Goal: Task Accomplishment & Management: Manage account settings

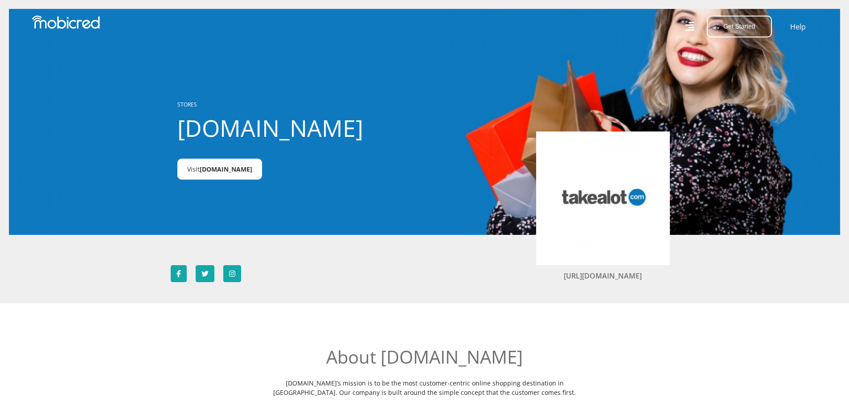
click at [210, 173] on span "Takealot.credit" at bounding box center [226, 169] width 53 height 8
click at [744, 28] on button "Get Started" at bounding box center [739, 27] width 65 height 22
click at [749, 61] on link "Account Holder Login" at bounding box center [744, 60] width 74 height 12
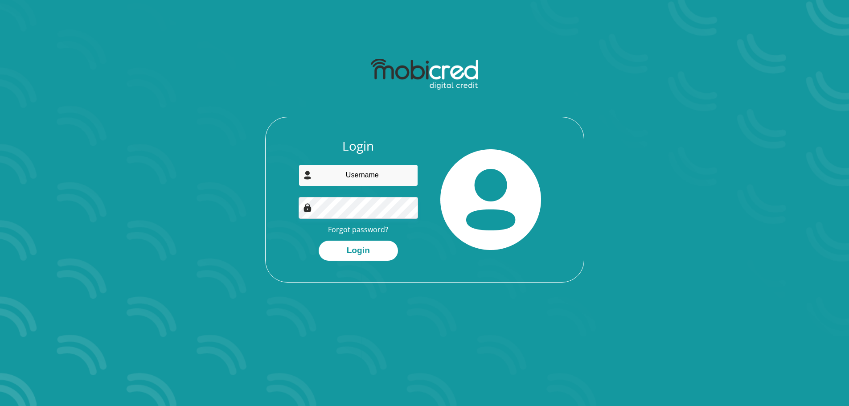
type input "[EMAIL_ADDRESS][DOMAIN_NAME]"
click at [333, 246] on button "Login" at bounding box center [358, 251] width 79 height 20
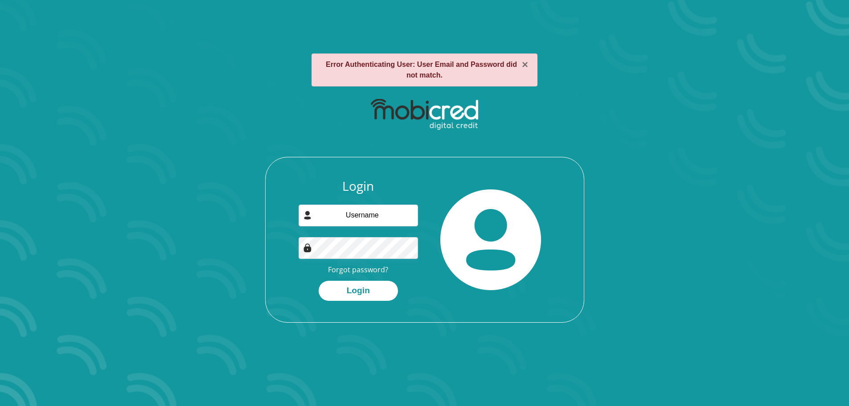
type input "[EMAIL_ADDRESS][DOMAIN_NAME]"
click at [233, 233] on div "Login [EMAIL_ADDRESS][DOMAIN_NAME] Forgot password? Login" at bounding box center [424, 208] width 479 height 229
click at [319, 281] on button "Login" at bounding box center [358, 291] width 79 height 20
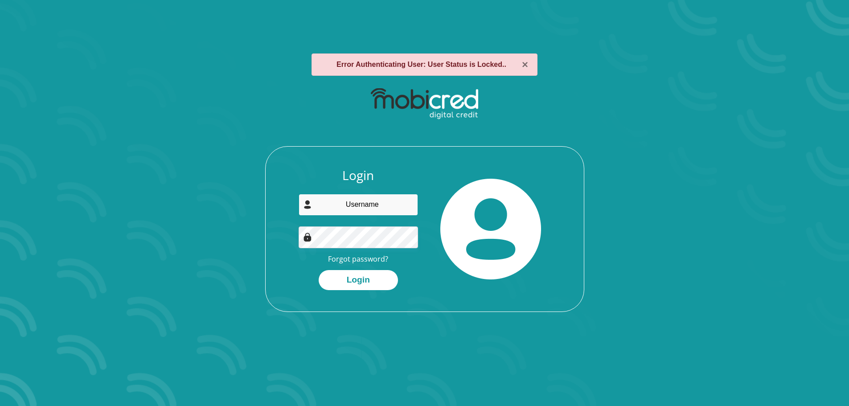
type input "[EMAIL_ADDRESS][DOMAIN_NAME]"
click at [263, 234] on div "Login estiaanklem@gmail.com Forgot password? Login" at bounding box center [424, 197] width 479 height 229
click at [319, 270] on button "Login" at bounding box center [358, 280] width 79 height 20
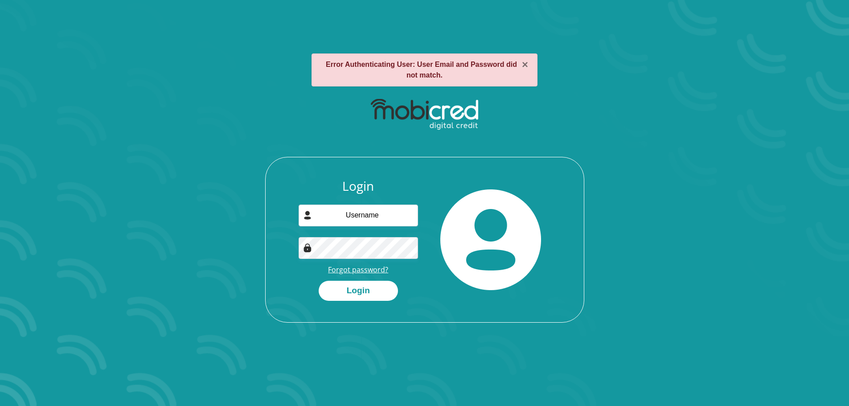
type input "[EMAIL_ADDRESS][DOMAIN_NAME]"
click at [359, 273] on link "Forgot password?" at bounding box center [358, 270] width 60 height 10
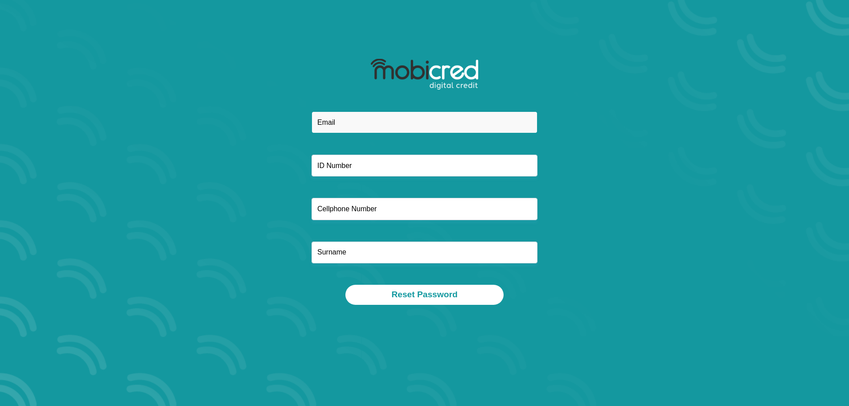
click at [347, 122] on input "email" at bounding box center [425, 122] width 226 height 22
type input "[EMAIL_ADDRESS][DOMAIN_NAME]"
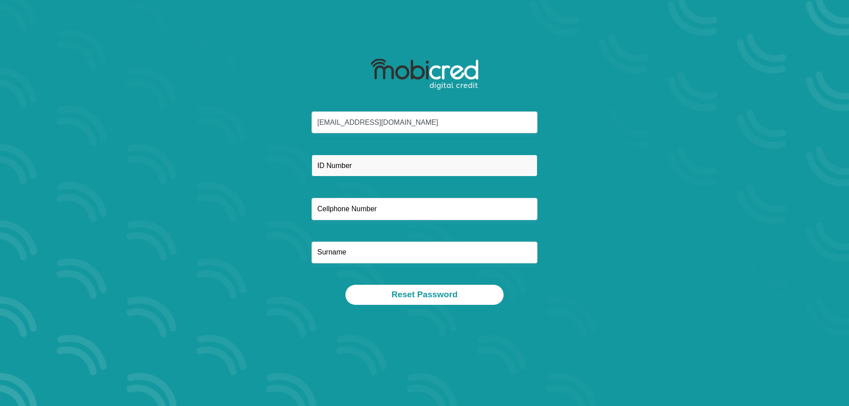
click at [354, 165] on input "text" at bounding box center [425, 166] width 226 height 22
type input "9101295036088"
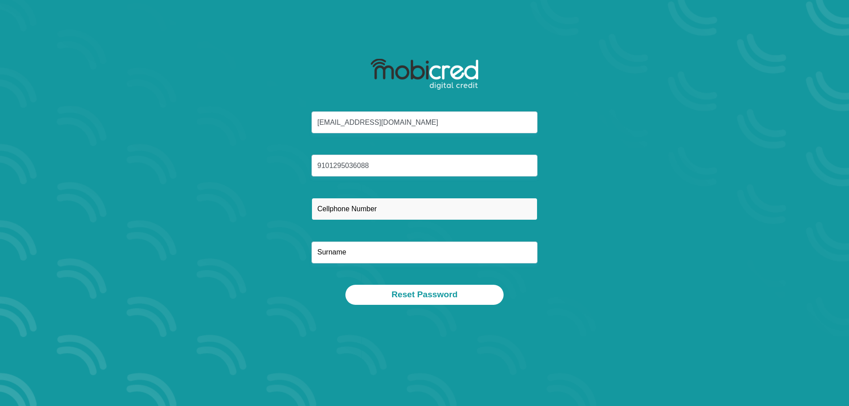
click at [365, 211] on input "text" at bounding box center [425, 209] width 226 height 22
type input "0834531872"
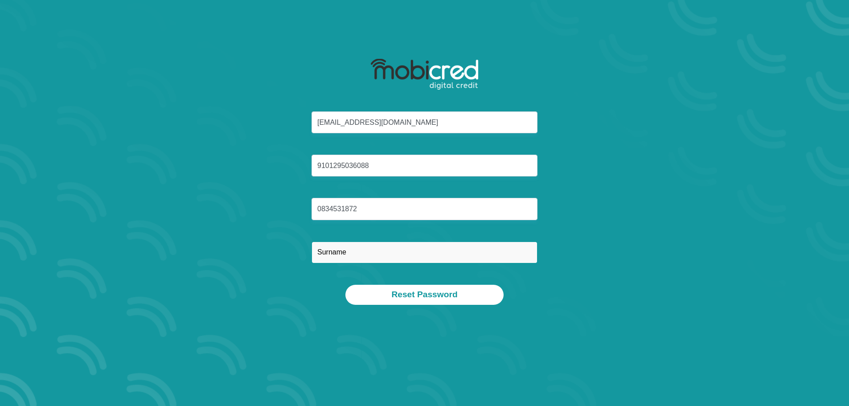
type input "Klem"
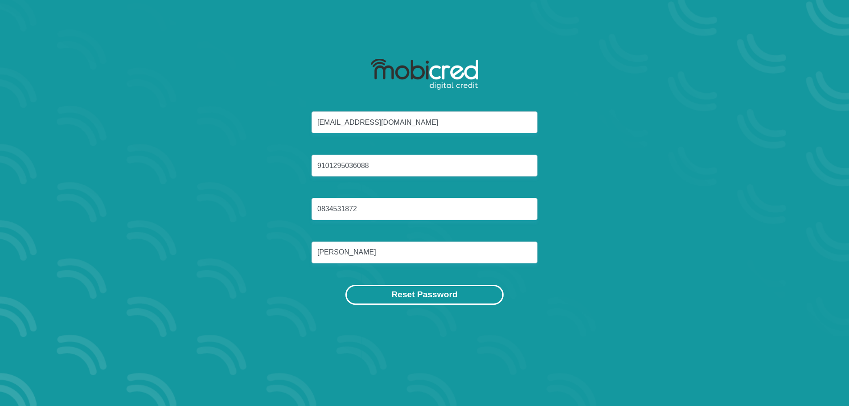
click at [435, 301] on button "Reset Password" at bounding box center [424, 295] width 158 height 20
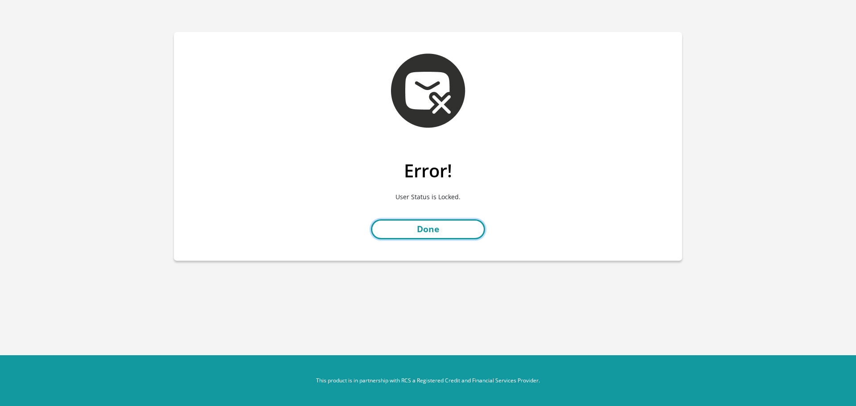
click at [447, 233] on link "Done" at bounding box center [428, 229] width 114 height 20
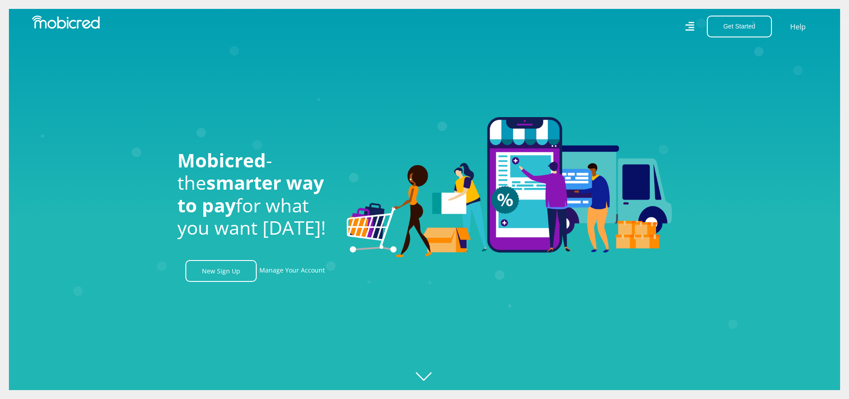
scroll to position [0, 2032]
click at [295, 272] on link "Manage Your Account" at bounding box center [292, 271] width 66 height 22
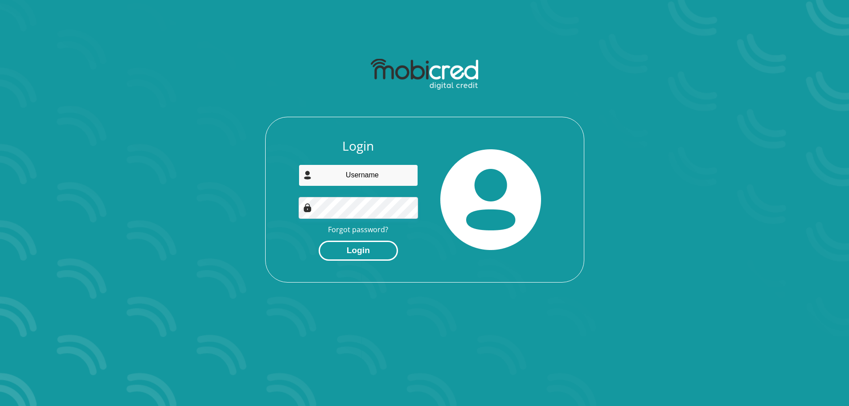
type input "[EMAIL_ADDRESS][DOMAIN_NAME]"
click at [361, 248] on button "Login" at bounding box center [358, 251] width 79 height 20
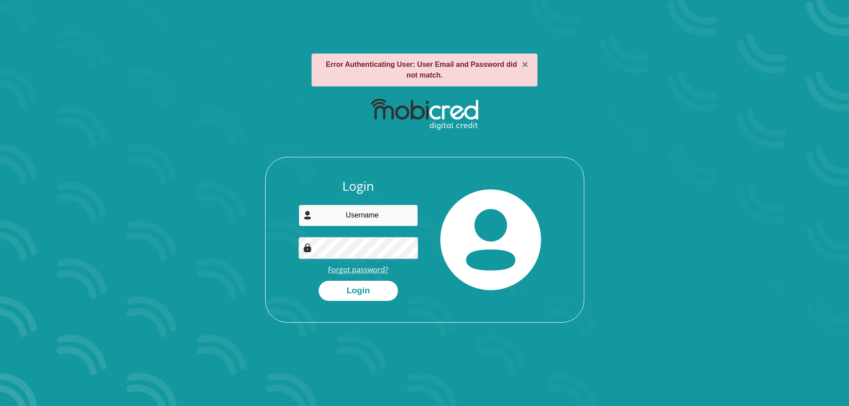
type input "[EMAIL_ADDRESS][DOMAIN_NAME]"
click at [373, 270] on link "Forgot password?" at bounding box center [358, 270] width 60 height 10
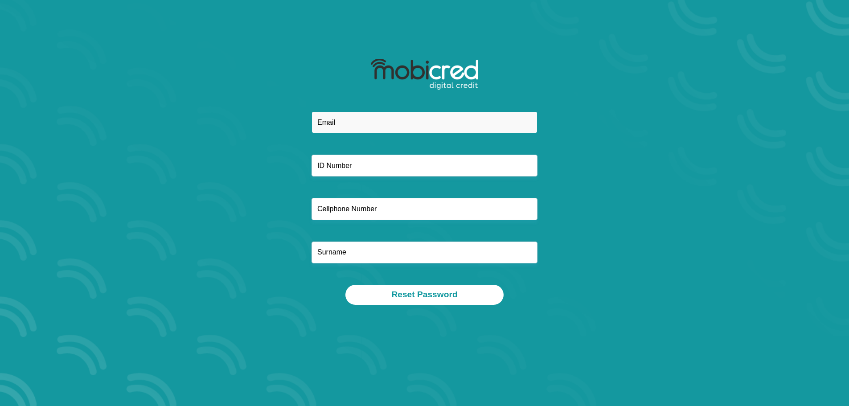
click at [362, 112] on input "email" at bounding box center [425, 122] width 226 height 22
type input "estiaanklem@gmail.com"
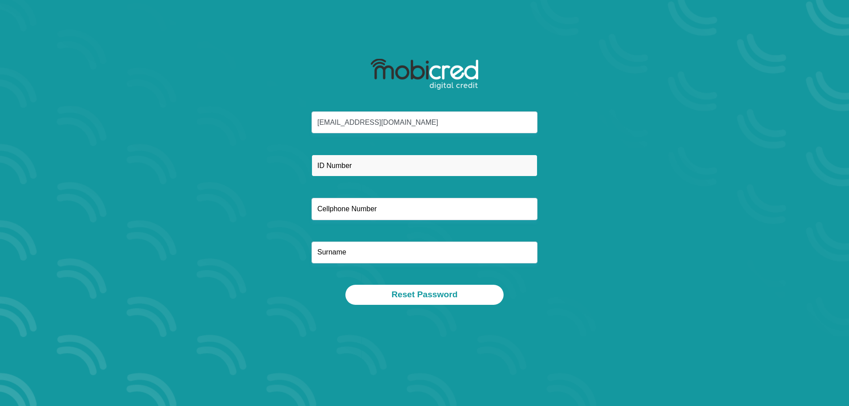
click at [345, 166] on input "text" at bounding box center [425, 166] width 226 height 22
type input "9101295036088"
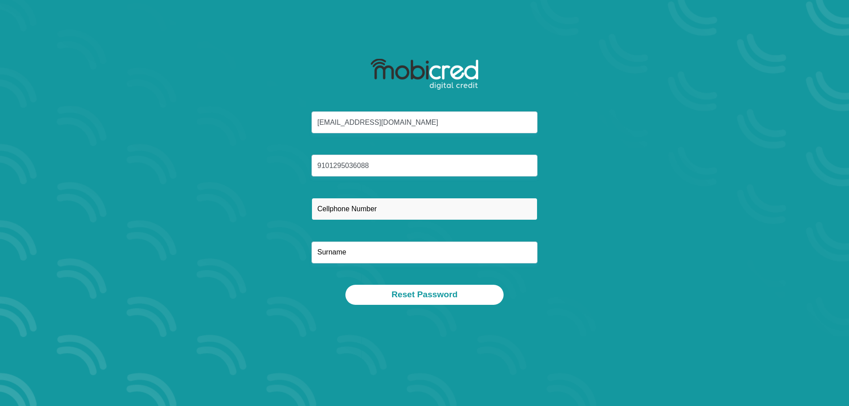
click at [340, 208] on input "text" at bounding box center [425, 209] width 226 height 22
type input "0834531872"
type input "Klem"
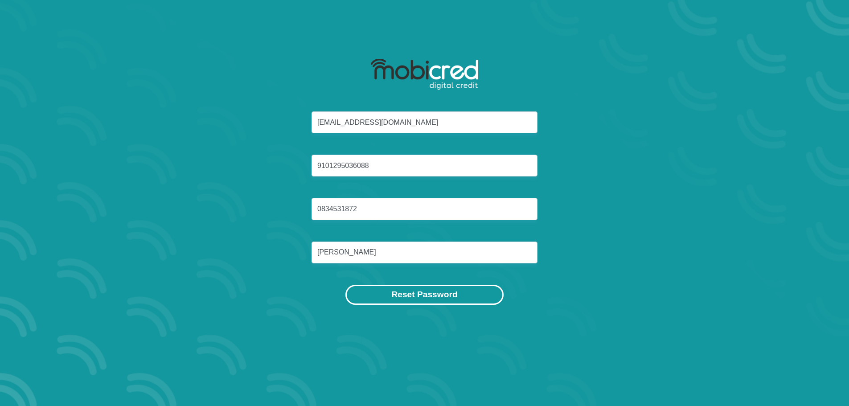
click at [434, 288] on button "Reset Password" at bounding box center [424, 295] width 158 height 20
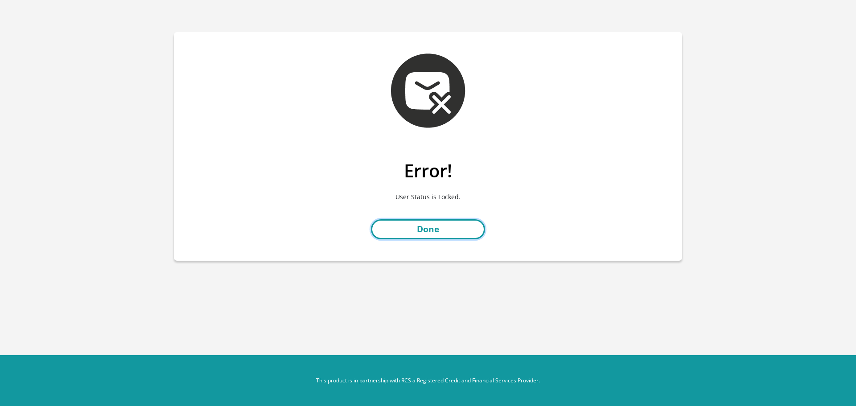
click at [438, 230] on link "Done" at bounding box center [428, 229] width 114 height 20
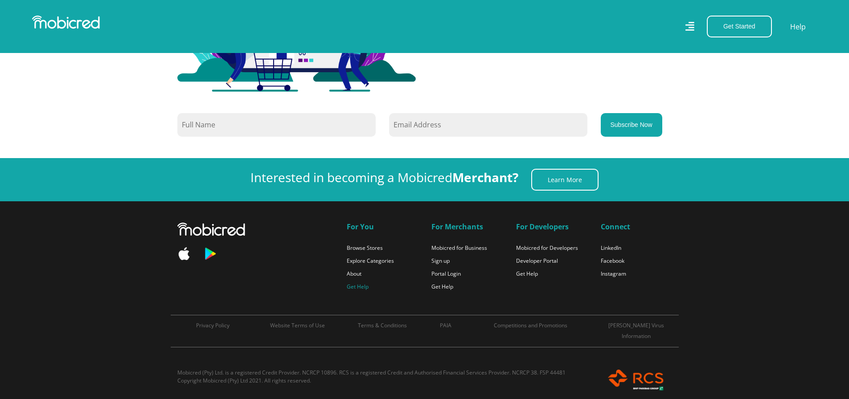
scroll to position [0, 1651]
click at [363, 286] on link "Get Help" at bounding box center [358, 287] width 22 height 8
